Goal: Task Accomplishment & Management: Complete application form

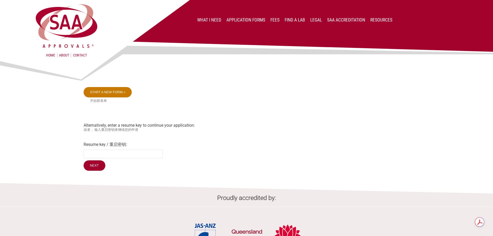
click at [123, 93] on link "Start a new form »" at bounding box center [108, 92] width 48 height 10
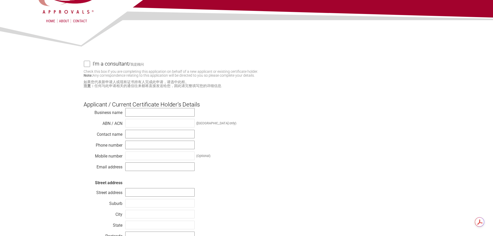
scroll to position [78, 0]
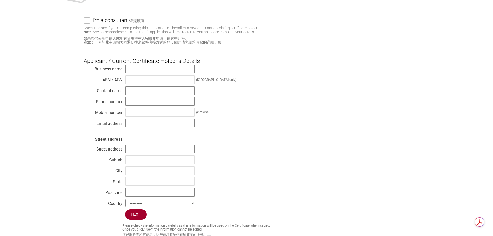
click at [88, 23] on input "I'm a consultant / 我是顾问" at bounding box center [87, 20] width 6 height 6
checkbox input "true"
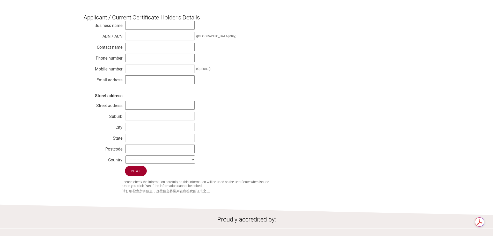
scroll to position [233, 0]
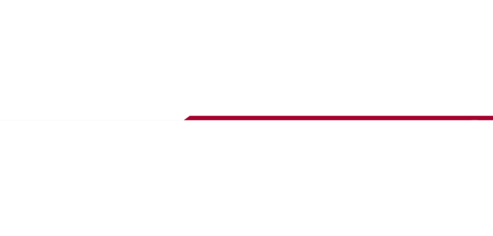
scroll to position [232, 0]
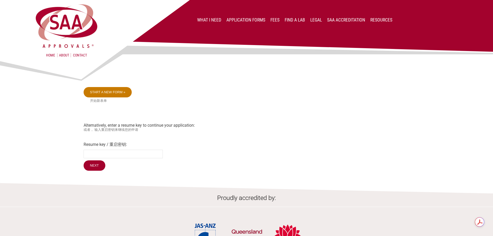
click at [114, 95] on link "Start a new form »" at bounding box center [108, 92] width 48 height 10
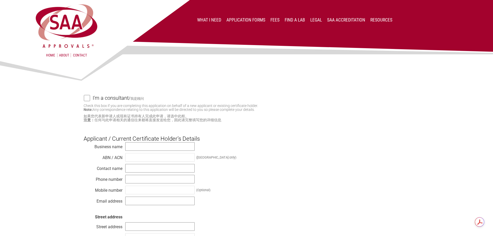
click at [90, 99] on input "I'm a consultant / 我是顾问" at bounding box center [87, 98] width 6 height 6
checkbox input "true"
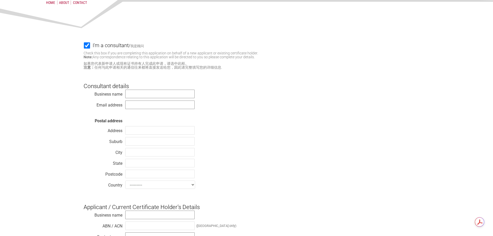
scroll to position [103, 0]
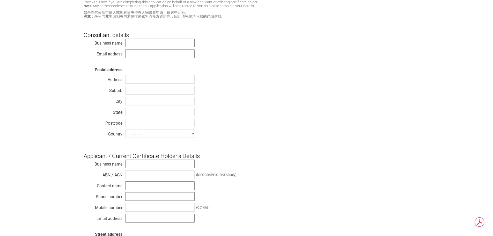
click at [140, 38] on h3 "Consultant details" at bounding box center [247, 31] width 326 height 16
click at [143, 44] on input "text" at bounding box center [159, 43] width 69 height 9
type input "Moki International"
click at [154, 54] on input "text" at bounding box center [159, 53] width 69 height 9
type input "[DOMAIN_NAME][EMAIL_ADDRESS][DOMAIN_NAME]"
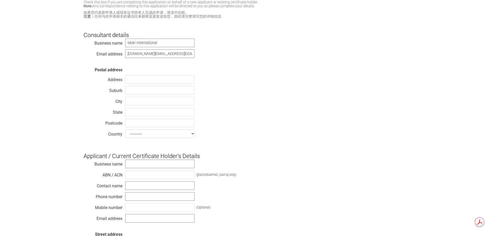
click at [244, 62] on div "Business name Moki International Email address chris.best@mokiinternational.com…" at bounding box center [247, 88] width 326 height 101
click at [144, 81] on input "text" at bounding box center [159, 79] width 69 height 9
type input "[STREET_ADDRESS][PERSON_NAME]"
click at [171, 93] on input "text" at bounding box center [159, 90] width 69 height 9
type input "Braeside"
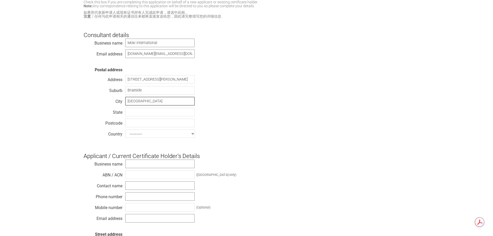
type input "[GEOGRAPHIC_DATA]"
type input "Victoria"
type input "3195"
click at [187, 133] on select "--------- Afghanistan Albania Algeria American Samoa Andorra Angola Anguilla An…" at bounding box center [160, 133] width 70 height 8
select select "[GEOGRAPHIC_DATA]"
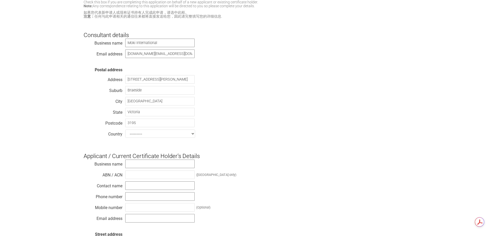
click at [125, 131] on select "--------- Afghanistan Albania Algeria American Samoa Andorra Angola Anguilla An…" at bounding box center [160, 133] width 70 height 8
click at [262, 106] on div "Business name Moki International Email address chris.best@mokiinternational.com…" at bounding box center [247, 88] width 326 height 101
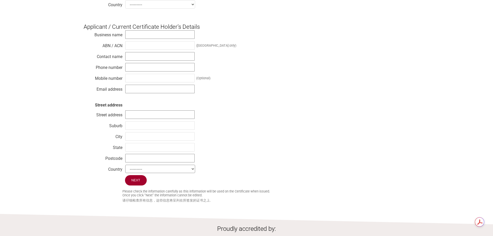
scroll to position [233, 0]
click at [156, 38] on input "text" at bounding box center [159, 34] width 69 height 9
click at [264, 72] on div "Business name ABN / ACN (Australia only) Contact name Phone number Mobile numbe…" at bounding box center [247, 102] width 326 height 145
click at [135, 70] on input "text" at bounding box center [159, 67] width 69 height 9
paste input "[PHONE_NUMBER]"
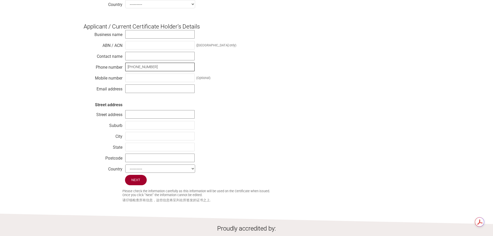
type input "[PHONE_NUMBER]"
click at [142, 58] on input "text" at bounding box center [159, 56] width 69 height 9
type input "[PERSON_NAME]"
click at [158, 34] on input "text" at bounding box center [159, 34] width 69 height 9
type input "[PERSON_NAME] Traveling Products Co.,Ltd"
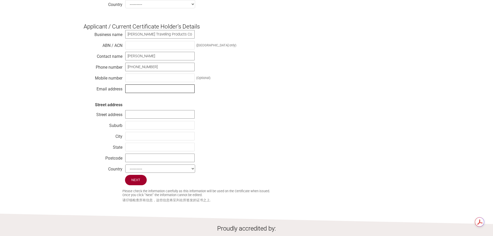
click at [164, 92] on input "text" at bounding box center [159, 88] width 69 height 9
type input "[EMAIL_ADDRESS][DOMAIN_NAME]"
click at [264, 89] on div "Business name Yuyao Zhonglie Traveling Products Co.,Ltd ABN / ACN (Australia on…" at bounding box center [247, 102] width 326 height 145
click at [270, 133] on div "Business name Yuyao Zhonglie Traveling Products Co.,Ltd ABN / ACN (Australia on…" at bounding box center [247, 102] width 326 height 145
click at [152, 114] on input "text" at bounding box center [159, 114] width 69 height 9
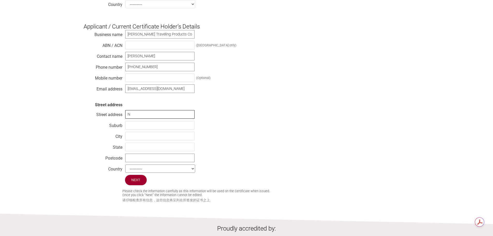
type input "No.66 [PERSON_NAME]"
click at [160, 129] on input "text" at bounding box center [159, 125] width 69 height 9
type input "[GEOGRAPHIC_DATA]"
click at [170, 140] on input "text" at bounding box center [159, 136] width 69 height 9
type input "Yuyao"
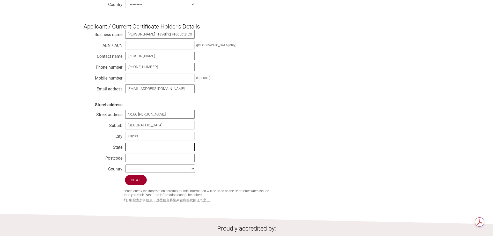
click at [139, 148] on input "text" at bounding box center [159, 147] width 69 height 9
type input "[GEOGRAPHIC_DATA]"
click at [160, 161] on input "text" at bounding box center [159, 157] width 69 height 9
type input "315400"
click at [167, 173] on select "--------- Afghanistan Albania Algeria American Samoa Andorra Angola Anguilla An…" at bounding box center [160, 168] width 70 height 8
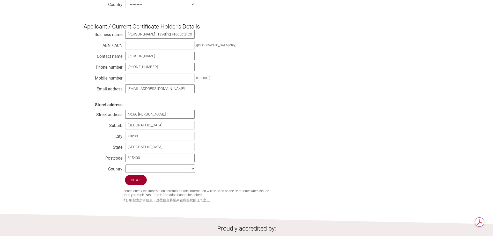
select select "P.R. [GEOGRAPHIC_DATA]"
click at [125, 169] on select "--------- Afghanistan Albania Algeria American Samoa Andorra Angola Anguilla An…" at bounding box center [160, 168] width 70 height 8
click at [229, 165] on div "Business name Yuyao Zhonglie Traveling Products Co.,Ltd ABN / ACN (Australia on…" at bounding box center [247, 102] width 326 height 145
click at [132, 185] on input "Next" at bounding box center [136, 180] width 22 height 11
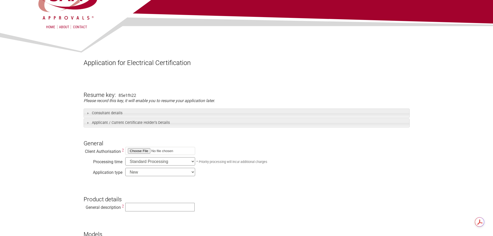
scroll to position [103, 0]
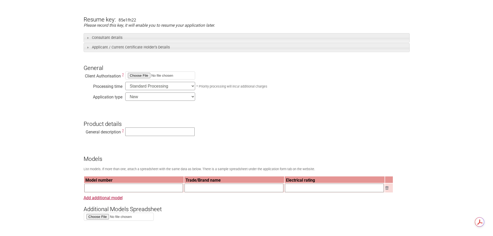
click at [162, 87] on select "Standard Processing Priority Processing (24 hours)" at bounding box center [160, 86] width 70 height 8
click at [125, 82] on select "Standard Processing Priority Processing (24 hours)" at bounding box center [160, 86] width 70 height 8
click at [159, 96] on select "New Modification Renewal Co-licence" at bounding box center [160, 96] width 70 height 8
select select "Modification"
click at [125, 93] on select "New Modification Renewal Co-licence" at bounding box center [160, 96] width 70 height 8
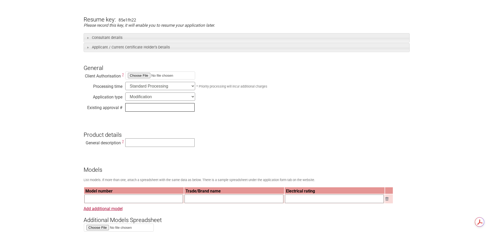
click at [156, 109] on input "text" at bounding box center [159, 107] width 69 height 9
type input "SAA-141996-EA"
click at [236, 134] on h3 "Product details" at bounding box center [247, 130] width 326 height 16
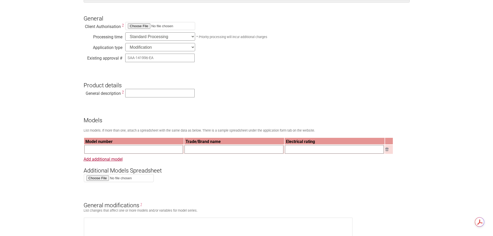
scroll to position [155, 0]
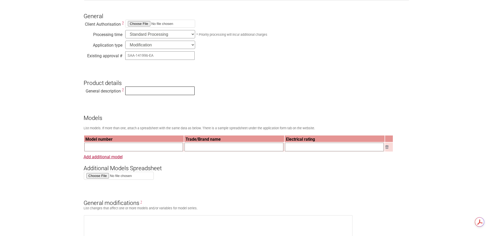
click at [145, 93] on input "text" at bounding box center [159, 90] width 69 height 9
type input "Travel Adaptor"
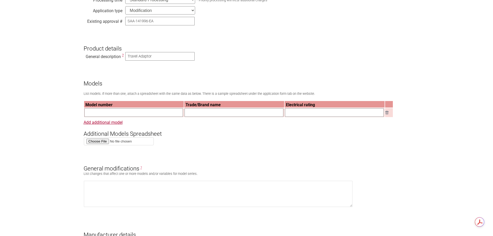
scroll to position [181, 0]
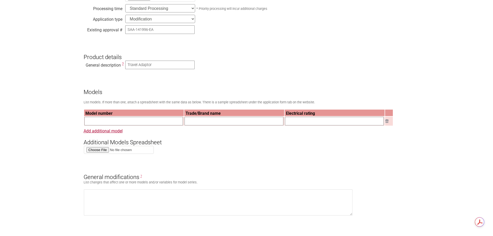
click at [148, 124] on input "text" at bounding box center [133, 121] width 99 height 9
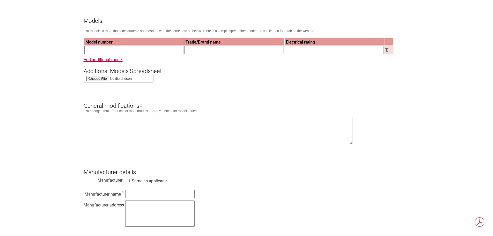
scroll to position [207, 0]
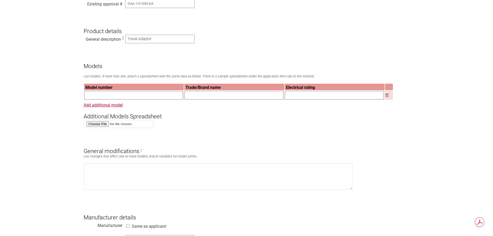
click at [126, 98] on input "text" at bounding box center [133, 95] width 99 height 9
click at [111, 106] on link "Add additional model" at bounding box center [103, 104] width 39 height 5
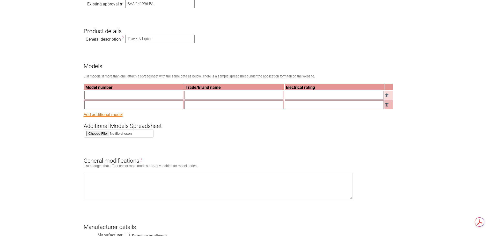
click at [112, 115] on link "Add additional model" at bounding box center [103, 114] width 39 height 5
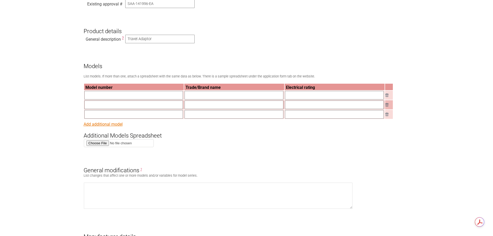
click at [112, 126] on link "Add additional model" at bounding box center [103, 124] width 39 height 5
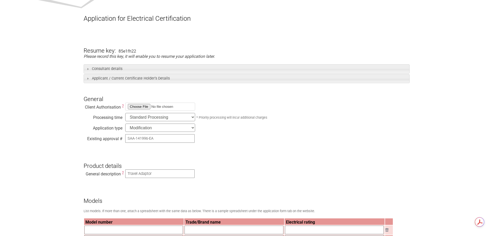
scroll to position [78, 0]
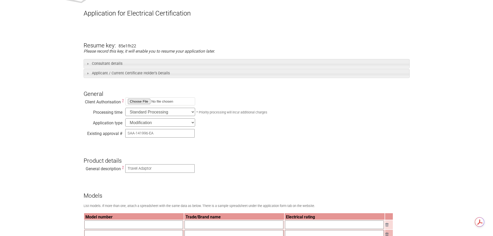
click at [191, 124] on select "New Modification Renewal Co-licence" at bounding box center [160, 122] width 70 height 8
click at [251, 139] on div "Existing approval # SAA-141996-EA" at bounding box center [247, 134] width 326 height 11
click at [192, 112] on select "Standard Processing Priority Processing (24 hours)" at bounding box center [160, 112] width 70 height 8
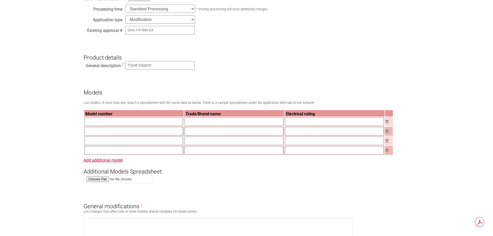
scroll to position [181, 0]
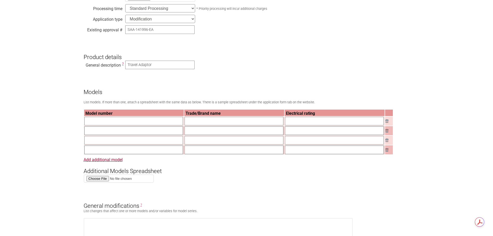
click at [153, 124] on input "text" at bounding box center [133, 121] width 99 height 9
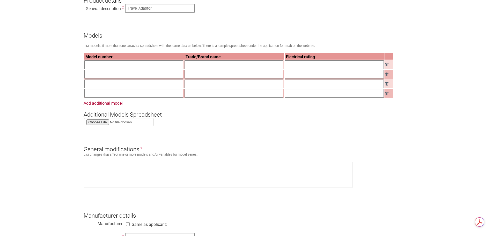
scroll to position [233, 0]
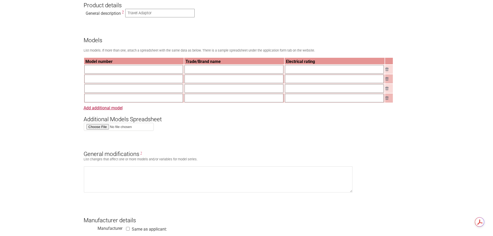
click at [91, 67] on input "text" at bounding box center [133, 69] width 99 height 9
type input "P304"
click at [95, 81] on input "text" at bounding box center [133, 78] width 99 height 9
type input "P305"
click at [93, 91] on input "text" at bounding box center [133, 88] width 99 height 9
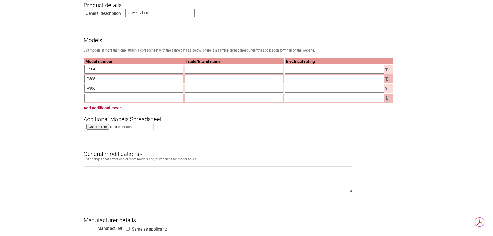
type input "P306"
click at [101, 100] on input "text" at bounding box center [133, 98] width 99 height 9
type input "P307"
click at [246, 73] on input "text" at bounding box center [233, 69] width 99 height 9
click at [189, 82] on input "text" at bounding box center [233, 78] width 99 height 9
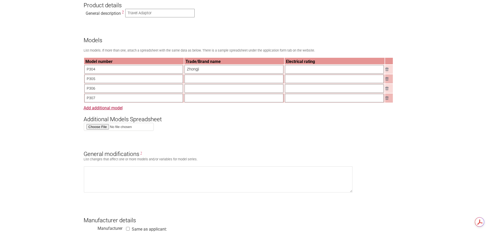
type input "Zhongjie"
drag, startPoint x: 203, startPoint y: 73, endPoint x: 183, endPoint y: 71, distance: 20.3
click at [183, 71] on tr "P304 Zhongjie" at bounding box center [238, 69] width 309 height 9
click at [194, 81] on input "text" at bounding box center [233, 78] width 99 height 9
paste input "Zhongjie"
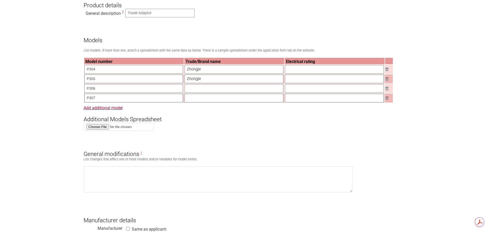
type input "Zhongjie"
click at [193, 87] on input "text" at bounding box center [233, 88] width 99 height 9
paste input "Zhongjie"
type input "Zhongjie"
click at [199, 102] on input "text" at bounding box center [233, 98] width 99 height 9
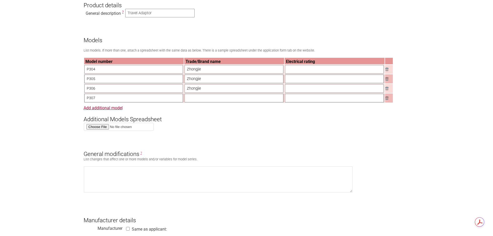
paste input "Zhongjie"
type input "Zhongjie"
click at [325, 72] on input "text" at bounding box center [334, 69] width 99 height 9
drag, startPoint x: 311, startPoint y: 72, endPoint x: 286, endPoint y: 77, distance: 25.8
click at [286, 77] on tbody "Model number Trade/Brand name Electrical rating P304 Zhongjie 110-125V 10A P305…" at bounding box center [238, 80] width 309 height 45
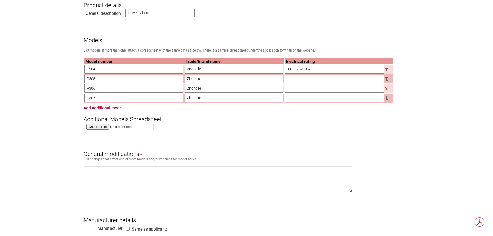
type input "110-125V 10A"
click at [296, 81] on input "text" at bounding box center [334, 78] width 99 height 9
paste input "110-125V 10A"
type input "110-125V 10A"
click at [299, 88] on input "text" at bounding box center [334, 88] width 99 height 9
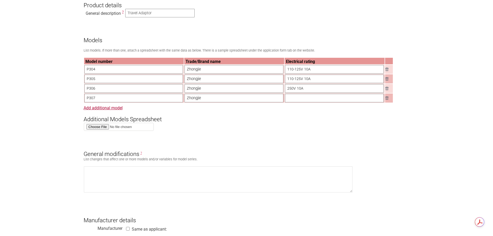
drag, startPoint x: 307, startPoint y: 91, endPoint x: 273, endPoint y: 91, distance: 33.9
click at [273, 91] on tr "P306 Zhongjie 250V 10A" at bounding box center [238, 88] width 309 height 9
type input "250V 10A"
click at [288, 101] on input "text" at bounding box center [334, 98] width 99 height 9
paste input "250V 10A"
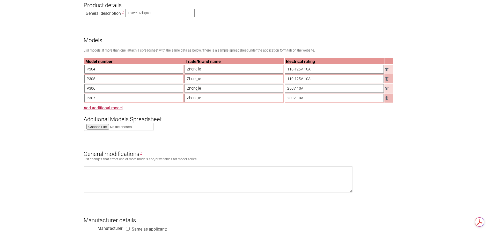
type input "250V 10A"
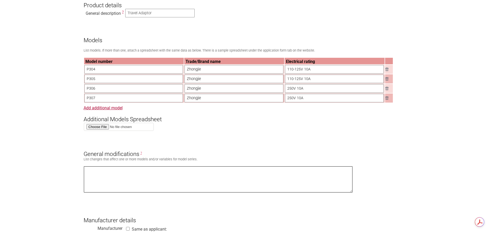
click at [145, 184] on textarea at bounding box center [218, 179] width 269 height 26
drag, startPoint x: 236, startPoint y: 178, endPoint x: 86, endPoint y: 178, distance: 149.8
click at [86, 178] on textarea "need to add the below model numbers and brand name to certificate Model: ACC-MT…" at bounding box center [218, 179] width 269 height 26
click at [235, 178] on textarea "need to add the below model numbers and brand name to certificate Model: ACC-MT…" at bounding box center [218, 179] width 269 height 26
click at [240, 179] on textarea "need to add the below model numbers and brand name to certificate Model: ACC-MT…" at bounding box center [218, 179] width 269 height 26
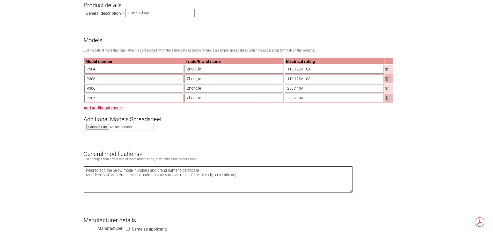
paste textarea "Model: ACC-MTAJA Brand: Moki (model is exact same as model P304 already on cert…"
click at [117, 184] on textarea "need to add the below model numbers and brand name to certificate Model: ACC-MT…" at bounding box center [218, 179] width 269 height 26
click at [118, 183] on textarea "need to add the below model numbers and brand name to certificate Model: ACC-MT…" at bounding box center [218, 179] width 269 height 26
click at [198, 183] on textarea "need to add the below model numbers and brand name to certificate Model: ACC-MT…" at bounding box center [218, 179] width 269 height 26
click at [199, 183] on textarea "need to add the below model numbers and brand name to certificate Model: ACC-MT…" at bounding box center [218, 179] width 269 height 26
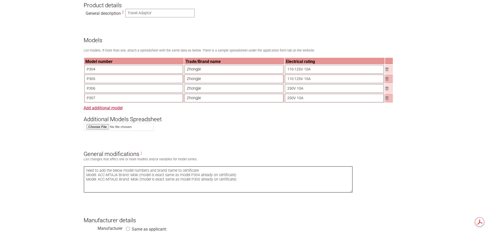
click at [240, 184] on textarea "need to add the below model numbers and brand name to certificate Model: ACC-MT…" at bounding box center [218, 179] width 269 height 26
paste textarea "Model: ACC-MT"
click at [267, 188] on textarea "need to add the below model numbers and brand name to certificate Model: ACC-MT…" at bounding box center [218, 179] width 269 height 26
drag, startPoint x: 237, startPoint y: 183, endPoint x: 85, endPoint y: 184, distance: 152.6
click at [85, 184] on textarea "need to add the below model numbers and brand name to certificate Model: ACC-MT…" at bounding box center [218, 179] width 269 height 26
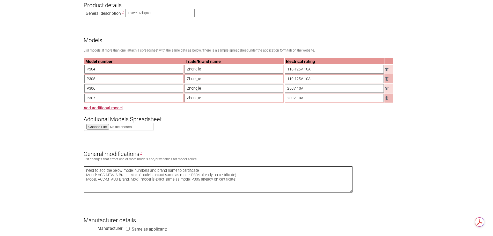
click at [96, 189] on textarea "need to add the below model numbers and brand name to certificate Model: ACC-MT…" at bounding box center [218, 179] width 269 height 26
click at [239, 184] on textarea "need to add the below model numbers and brand name to certificate Model: ACC-MT…" at bounding box center [218, 179] width 269 height 26
paste textarea "Model: ACC-MT"
click at [133, 192] on textarea "need to add the below model numbers and brand name to certificate Model: ACC-MT…" at bounding box center [218, 179] width 269 height 26
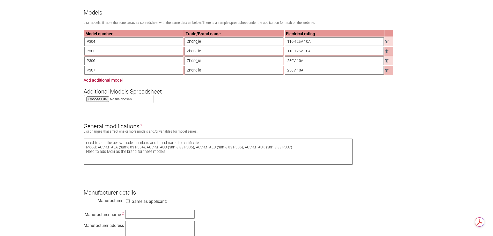
scroll to position [336, 0]
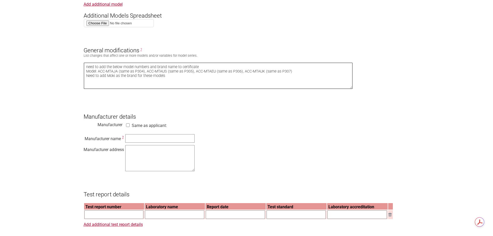
type textarea "need to add the below model numbers and brand name to certificate Model: ACC-MT…"
click at [135, 143] on input "text" at bounding box center [159, 138] width 69 height 9
type input "[PERSON_NAME] Traveling Products Co Ltd"
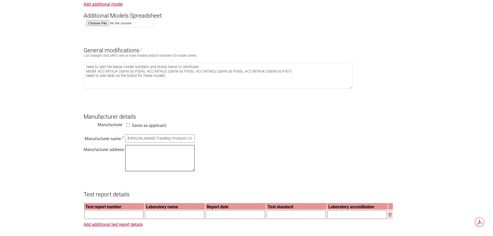
click at [138, 159] on textarea at bounding box center [159, 158] width 69 height 26
click at [293, 110] on h3 "Manufacturer details" at bounding box center [247, 113] width 326 height 16
click at [144, 159] on textarea "No" at bounding box center [159, 158] width 69 height 26
type textarea "[STREET_ADDRESS][PERSON_NAME]"
click at [248, 159] on div "Manufacturer name ? [PERSON_NAME] Traveling Products Co Ltd Manufacturer addres…" at bounding box center [247, 153] width 326 height 39
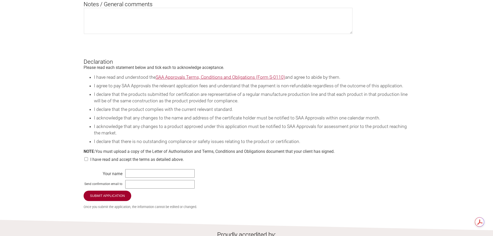
scroll to position [698, 0]
click at [87, 160] on input "checkbox" at bounding box center [86, 159] width 5 height 4
checkbox input "true"
click at [133, 177] on input "text" at bounding box center [159, 173] width 69 height 9
type input "[PERSON_NAME]"
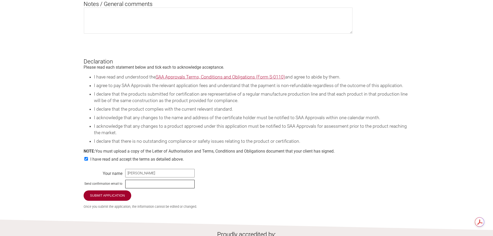
click at [145, 188] on input "text" at bounding box center [159, 184] width 69 height 9
type input "[DOMAIN_NAME][EMAIL_ADDRESS][DOMAIN_NAME]"
click at [119, 201] on input "Submit Application" at bounding box center [108, 195] width 48 height 11
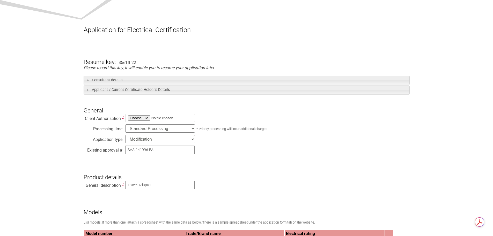
scroll to position [52, 0]
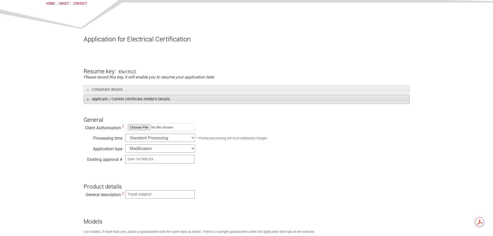
click at [133, 101] on h3 "Applicant / Current Certificate Holder’s Details" at bounding box center [247, 99] width 326 height 9
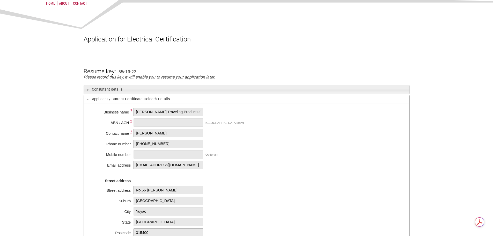
click at [133, 101] on h3 "Applicant / Current Certificate Holder’s Details" at bounding box center [247, 99] width 326 height 9
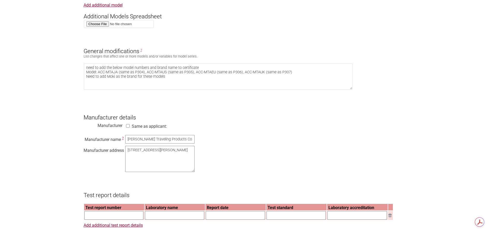
scroll to position [336, 0]
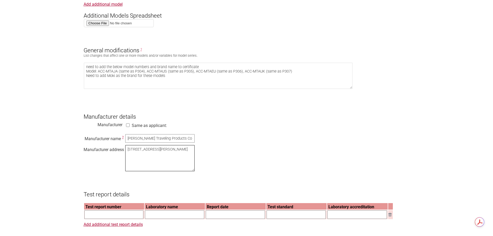
drag, startPoint x: 181, startPoint y: 161, endPoint x: 109, endPoint y: 144, distance: 73.6
click at [110, 144] on div "Manufacturer name ? [PERSON_NAME] Traveling Products Co Ltd Manufacturer addres…" at bounding box center [247, 153] width 326 height 39
click at [143, 143] on input "[PERSON_NAME] Traveling Products Co Ltd" at bounding box center [159, 138] width 69 height 9
type input "ongjie Traveling Products Co Ltd"
drag, startPoint x: 185, startPoint y: 141, endPoint x: 102, endPoint y: 140, distance: 83.6
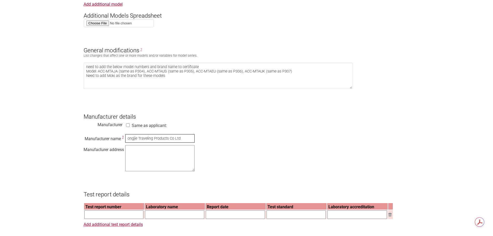
click at [102, 140] on div "Manufacturer name ? ongjie Traveling Products Co Ltd Manufacturer address" at bounding box center [247, 153] width 326 height 39
click at [128, 127] on input "Same as applicant:" at bounding box center [127, 125] width 5 height 4
checkbox input "true"
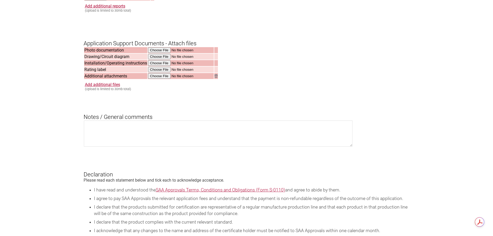
scroll to position [517, 0]
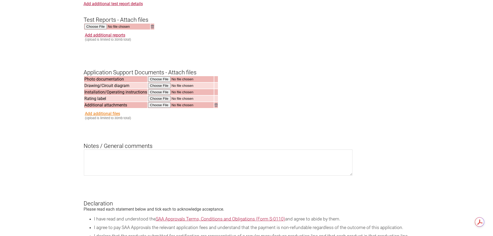
click at [105, 116] on link "Add additional files" at bounding box center [102, 113] width 35 height 5
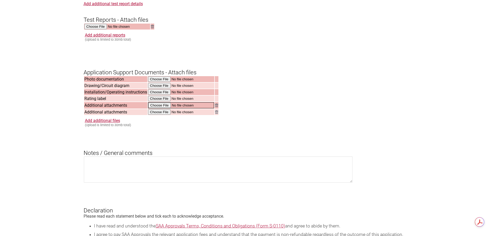
click at [152, 108] on input "file" at bounding box center [181, 105] width 66 height 6
type input "C:\fakepath\141996 Authority to add trade name and models to Cert.pdf"
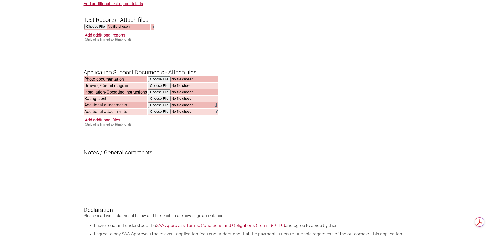
click at [131, 171] on textarea at bounding box center [218, 169] width 269 height 26
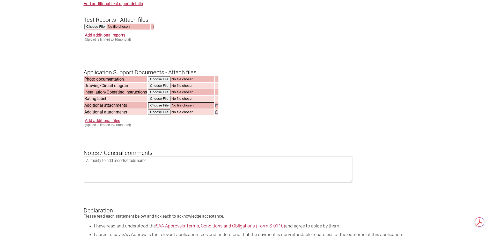
click at [177, 108] on input "file" at bounding box center [181, 105] width 66 height 6
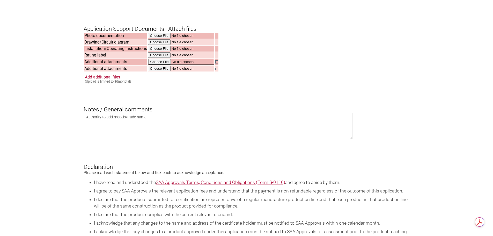
scroll to position [569, 0]
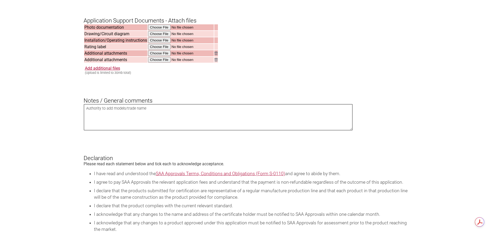
click at [160, 122] on textarea "Authority to add models/trade name" at bounding box center [218, 117] width 269 height 26
type textarea "Authority to add models/trade name attached in supporting documents"
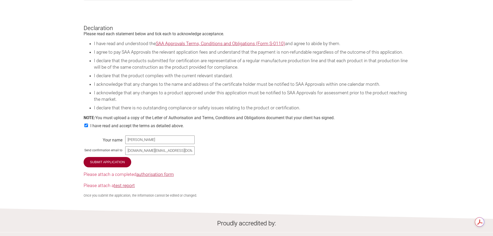
scroll to position [724, 0]
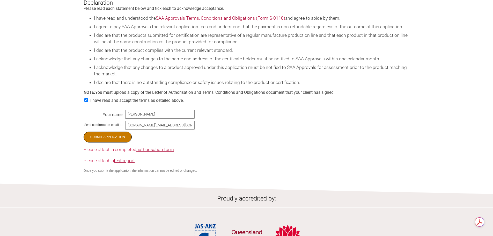
click at [110, 142] on input "Submit Application" at bounding box center [108, 136] width 48 height 11
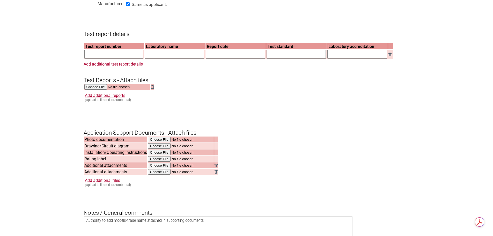
scroll to position [466, 0]
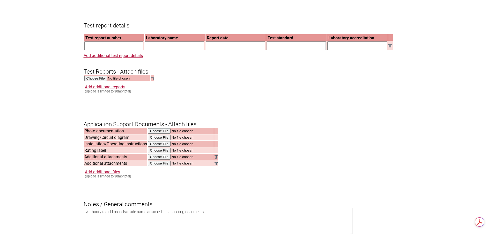
click at [303, 127] on h3 "Application Support Documents - Attach files" at bounding box center [247, 120] width 326 height 16
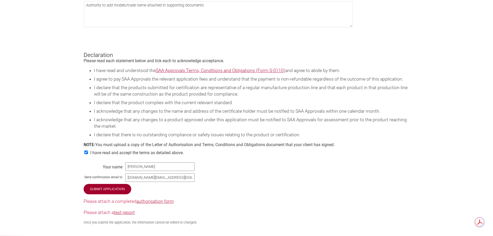
scroll to position [673, 0]
click at [113, 194] on input "Submit Application" at bounding box center [108, 188] width 48 height 11
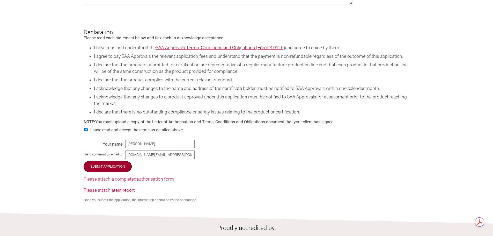
scroll to position [724, 0]
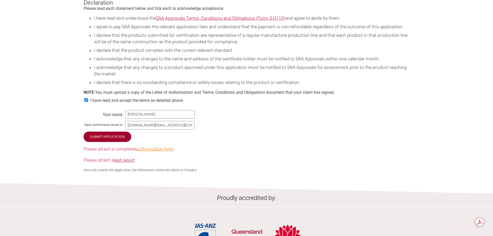
click at [160, 151] on link "authorisation form" at bounding box center [155, 148] width 38 height 5
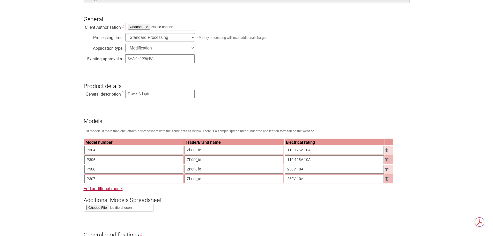
scroll to position [124, 0]
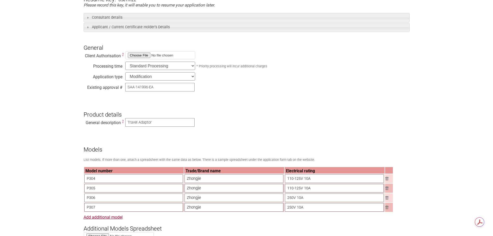
click at [137, 56] on input "file" at bounding box center [160, 55] width 70 height 8
type input "C:\fakepath\141996 Authority to add trade name and models to Cert.pdf"
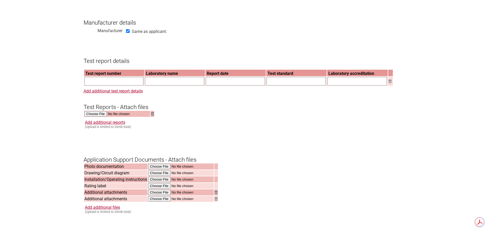
scroll to position [486, 0]
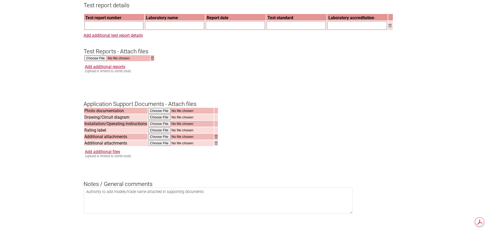
click at [216, 138] on img at bounding box center [215, 136] width 3 height 3
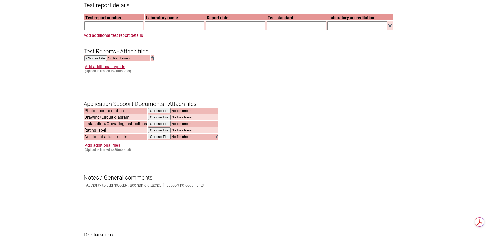
click at [312, 140] on form "Resume key: 85e1fh22 Please record this key, it will enable you to resume your …" at bounding box center [247, 12] width 326 height 782
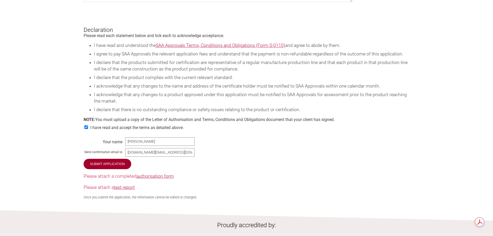
scroll to position [744, 0]
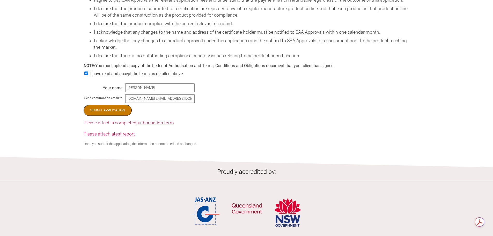
click at [106, 116] on input "Submit Application" at bounding box center [108, 110] width 48 height 11
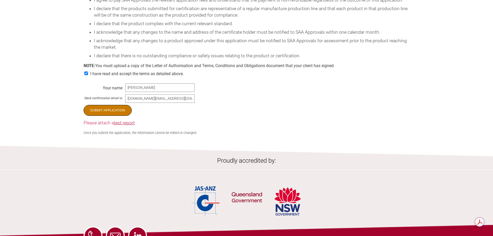
click at [106, 116] on input "Submit Application" at bounding box center [108, 110] width 48 height 11
click at [122, 116] on input "Submit Application" at bounding box center [108, 110] width 48 height 11
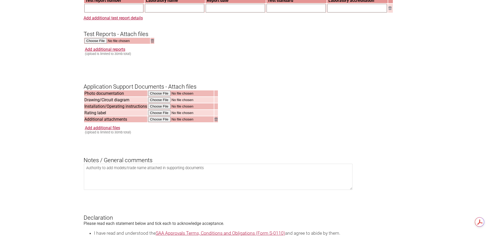
scroll to position [434, 0]
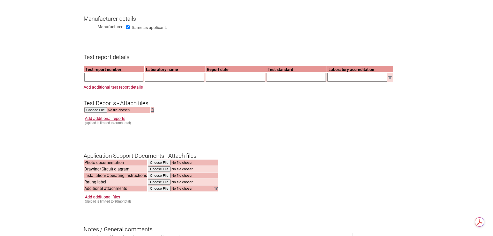
click at [113, 80] on input "text" at bounding box center [113, 77] width 59 height 9
type input "S201706158850"
click at [315, 224] on h3 "Notes / General comments" at bounding box center [247, 225] width 326 height 16
click at [166, 81] on input "text" at bounding box center [174, 77] width 59 height 9
type input "Fangguang Inspection and Testing Co"
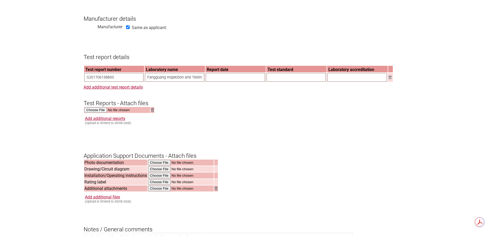
click at [227, 81] on input "text" at bounding box center [235, 77] width 59 height 9
type input "[DATE]"
click at [273, 81] on input "text" at bounding box center [295, 77] width 59 height 9
type input "AS/NZS 3122, AS/NZS 3112. AS/NZS 3100"
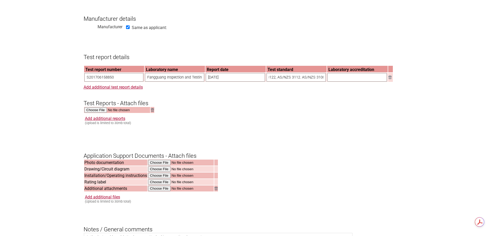
click at [348, 81] on input "text" at bounding box center [356, 77] width 59 height 9
type input "CNAS"
click at [303, 125] on div "Add additional reports (Upload is limited to 30mb total)" at bounding box center [247, 120] width 325 height 9
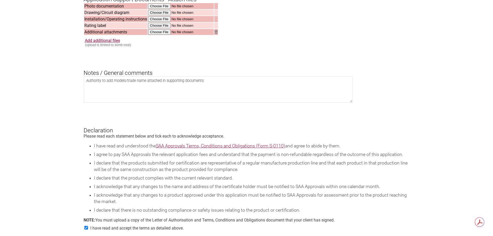
scroll to position [589, 0]
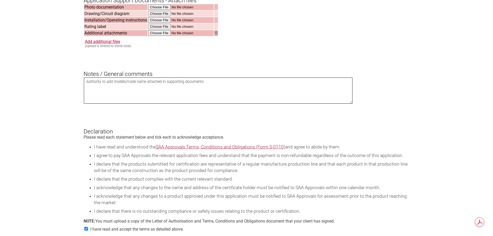
drag, startPoint x: 212, startPoint y: 90, endPoint x: 53, endPoint y: 91, distance: 159.1
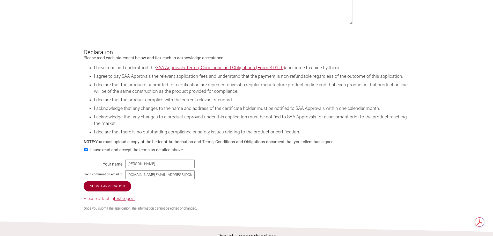
scroll to position [744, 0]
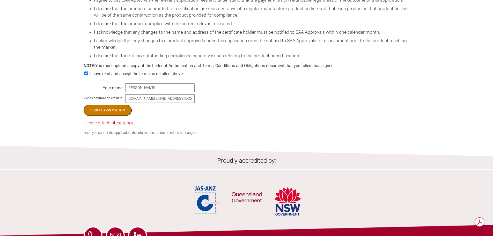
click at [105, 116] on input "Submit Application" at bounding box center [108, 110] width 48 height 11
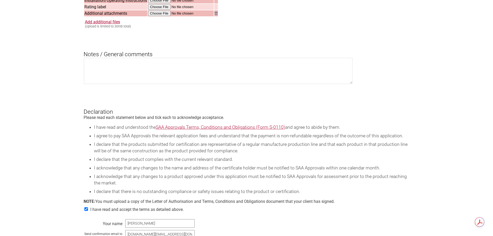
scroll to position [563, 0]
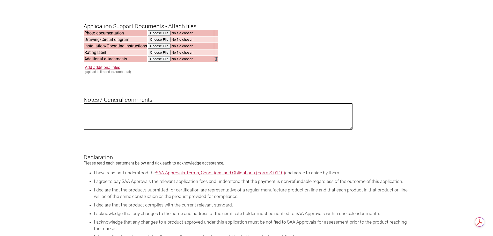
click at [228, 111] on textarea at bounding box center [218, 116] width 269 height 26
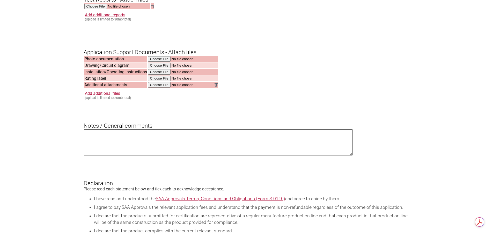
scroll to position [512, 0]
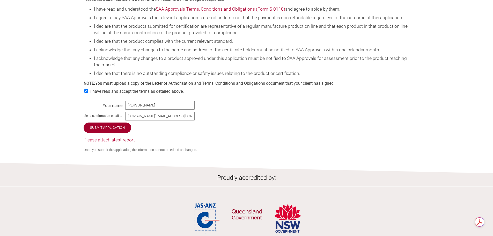
scroll to position [770, 0]
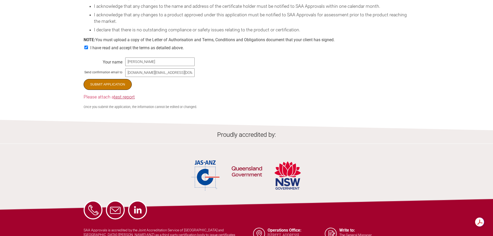
click at [112, 90] on input "Submit Application" at bounding box center [108, 84] width 48 height 11
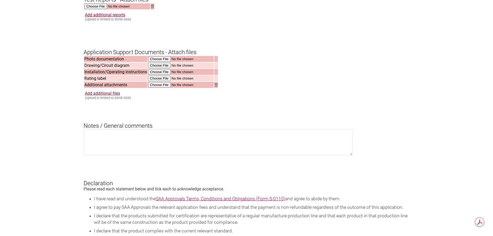
scroll to position [512, 0]
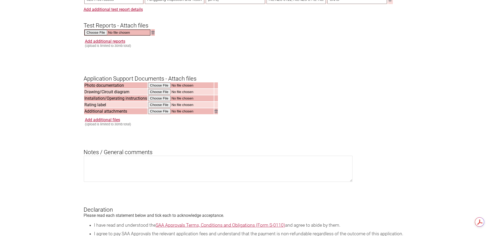
click at [101, 35] on input "file" at bounding box center [117, 32] width 66 height 6
type input "C:\fakepath\P305 report copy.pdf"
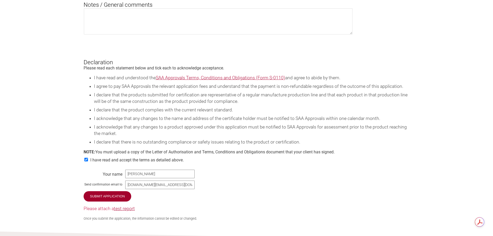
scroll to position [667, 0]
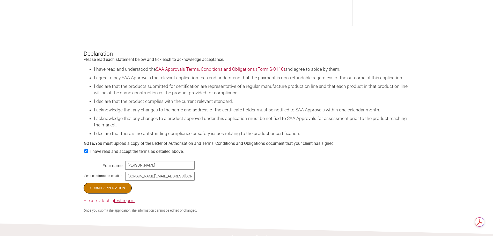
click at [113, 193] on input "Submit Application" at bounding box center [108, 187] width 48 height 11
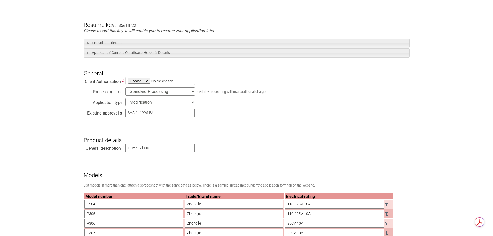
scroll to position [207, 0]
